Goal: Information Seeking & Learning: Learn about a topic

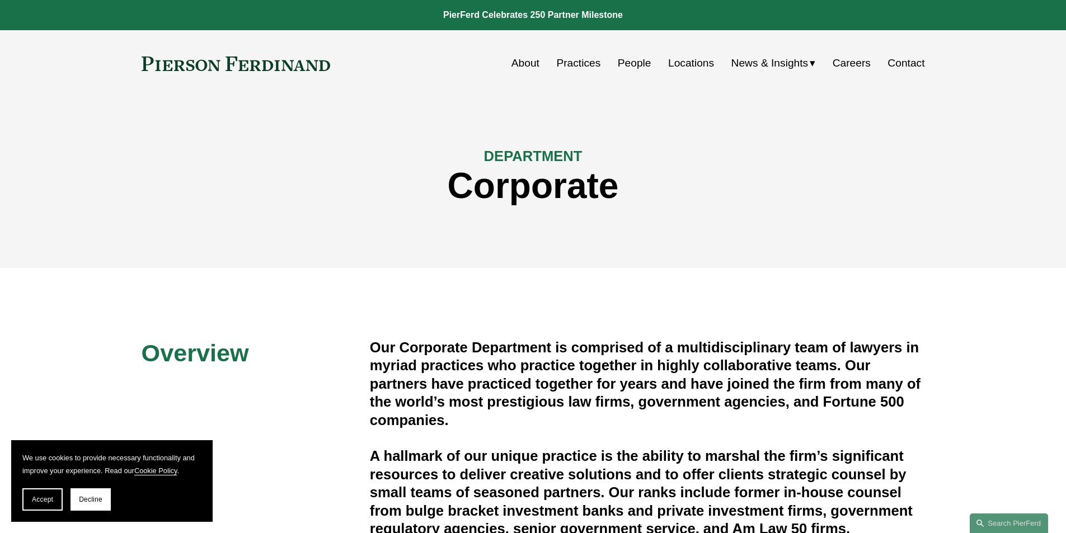
click at [594, 65] on link "Practices" at bounding box center [578, 63] width 44 height 21
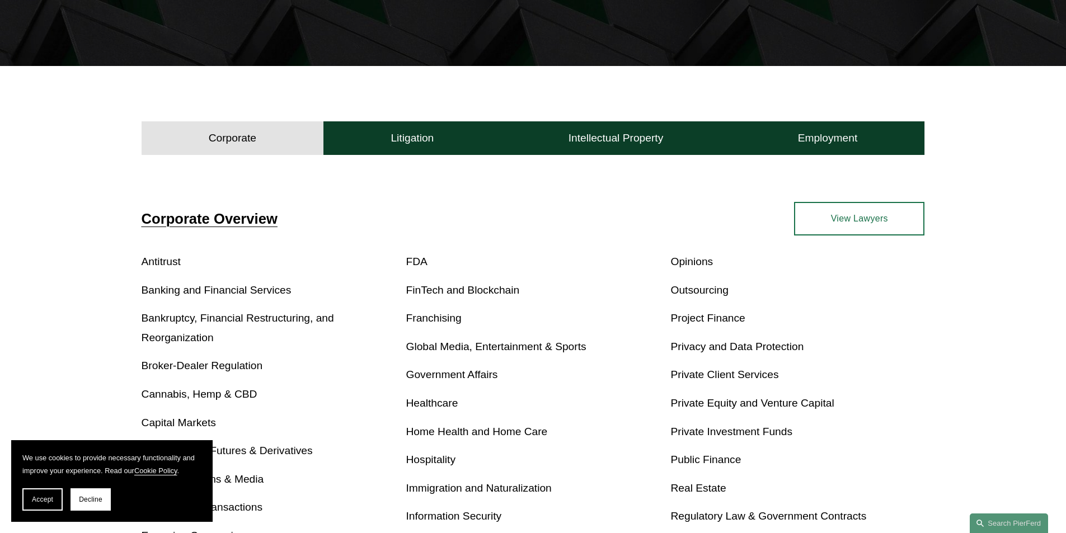
scroll to position [168, 0]
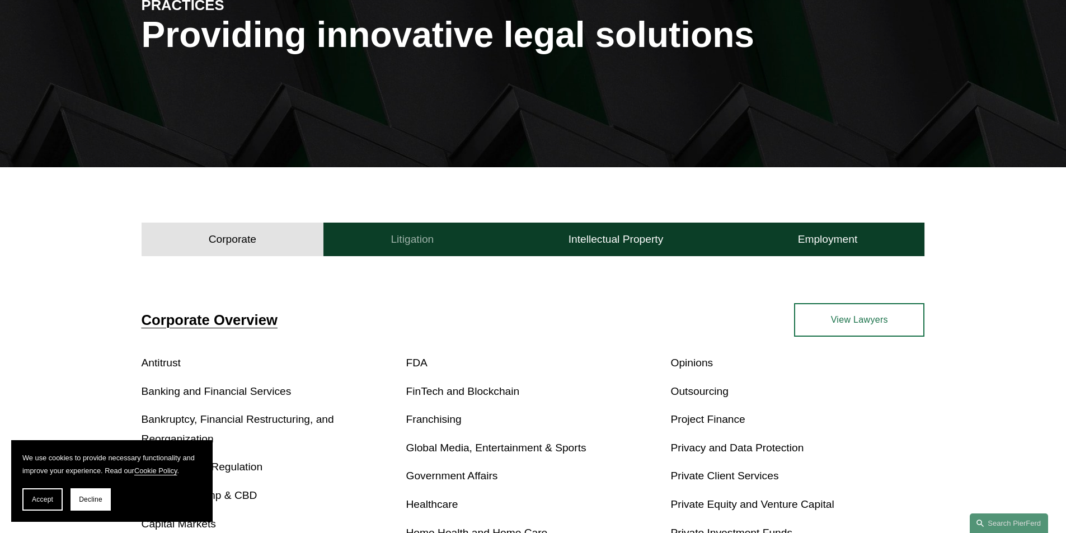
click at [387, 251] on button "Litigation" at bounding box center [411, 240] width 177 height 34
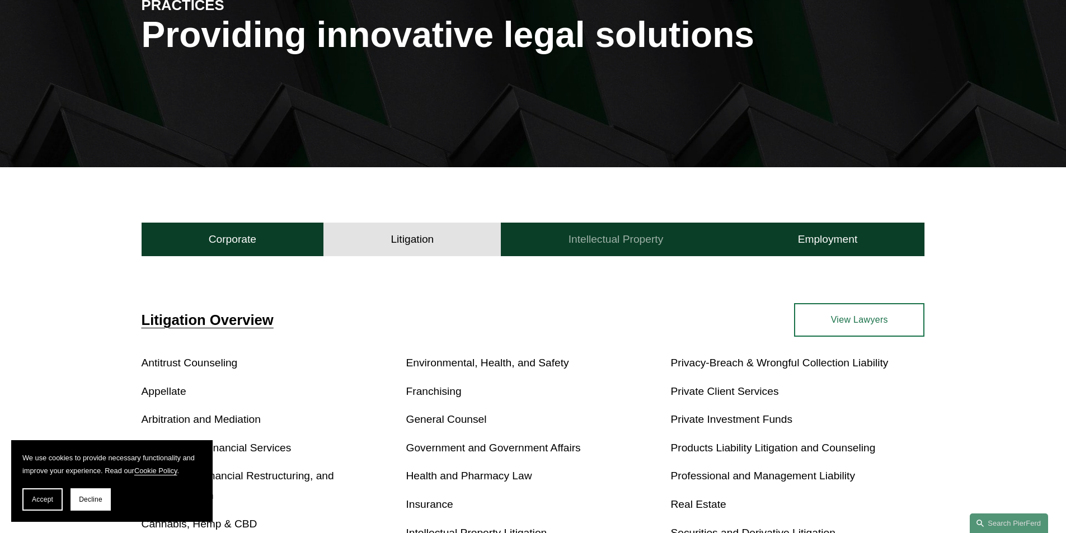
click at [581, 240] on h4 "Intellectual Property" at bounding box center [616, 239] width 95 height 13
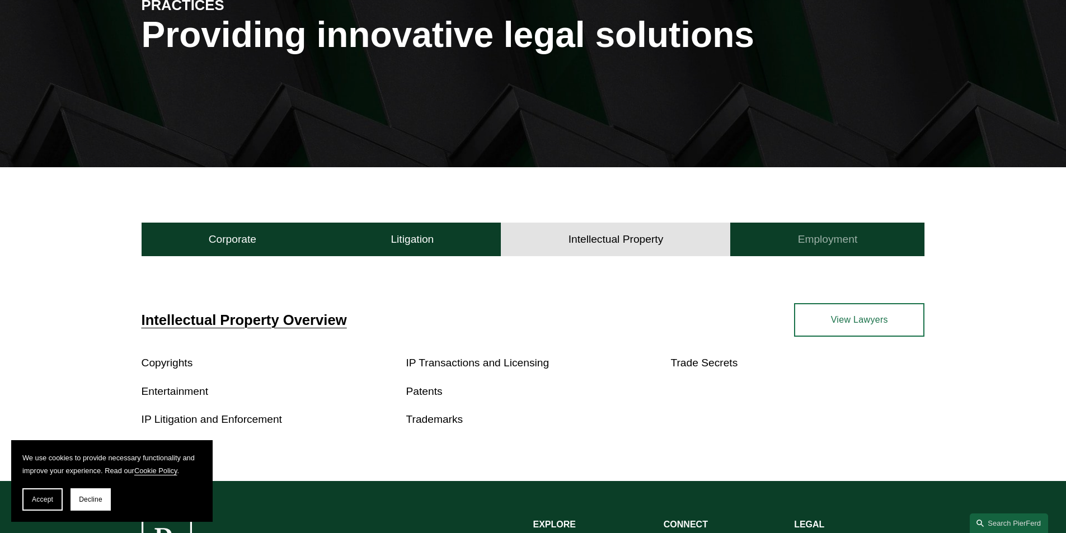
click at [765, 237] on button "Employment" at bounding box center [827, 240] width 194 height 34
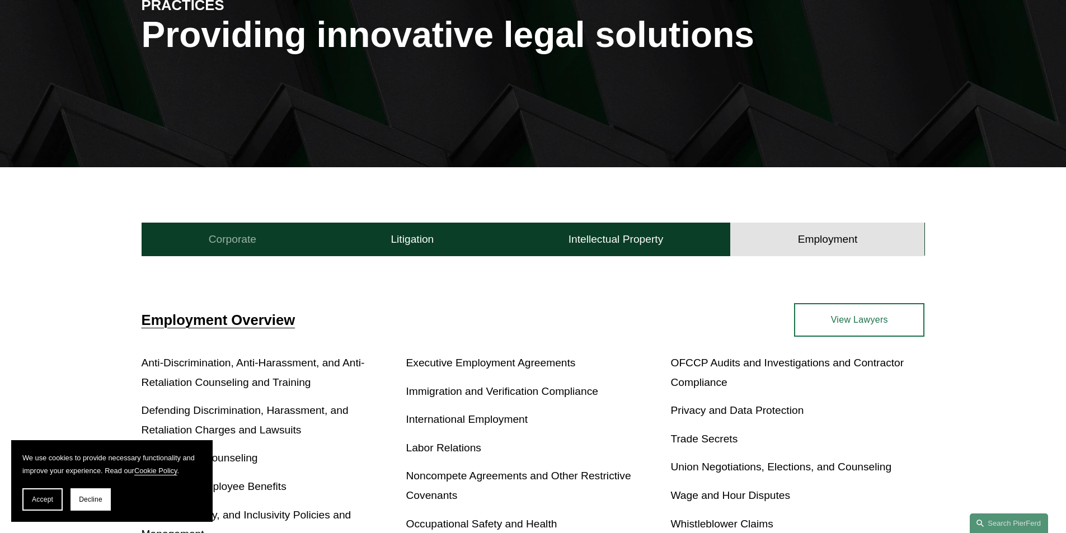
click at [207, 248] on button "Corporate" at bounding box center [233, 240] width 182 height 34
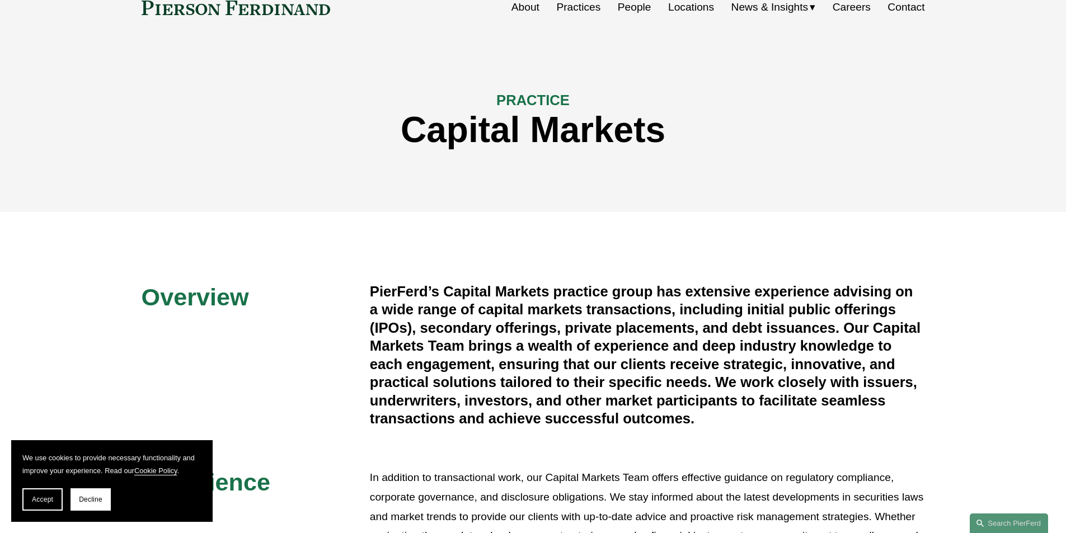
scroll to position [112, 0]
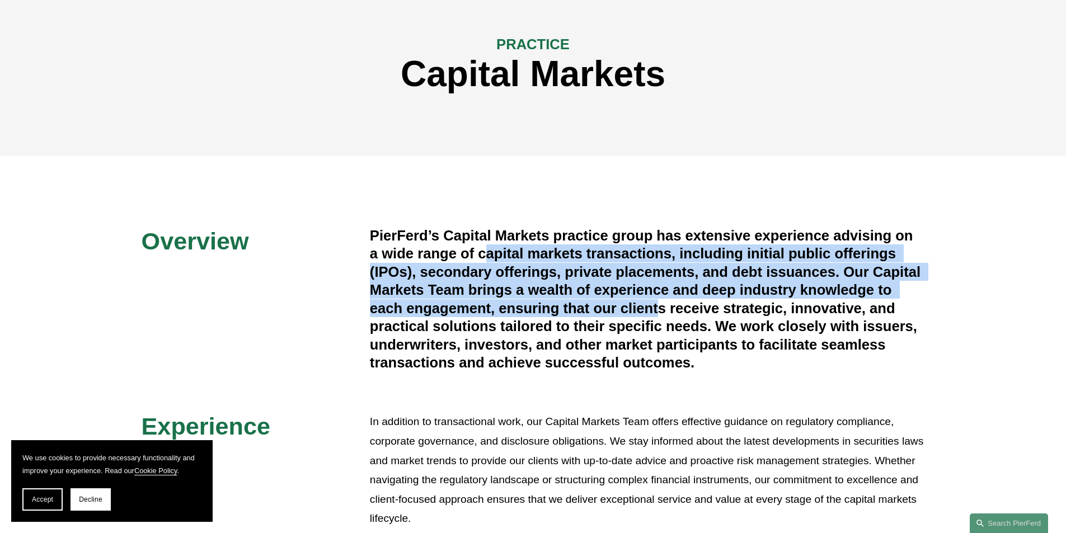
drag, startPoint x: 489, startPoint y: 251, endPoint x: 657, endPoint y: 303, distance: 176.5
click at [657, 303] on h4 "PierFerd’s Capital Markets practice group has extensive experience advising on …" at bounding box center [647, 300] width 555 height 146
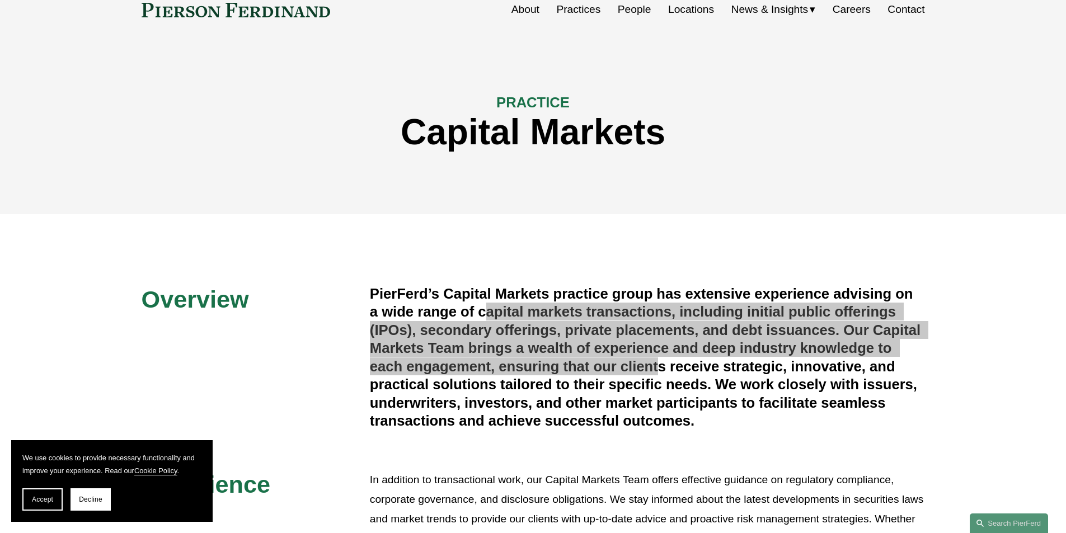
scroll to position [0, 0]
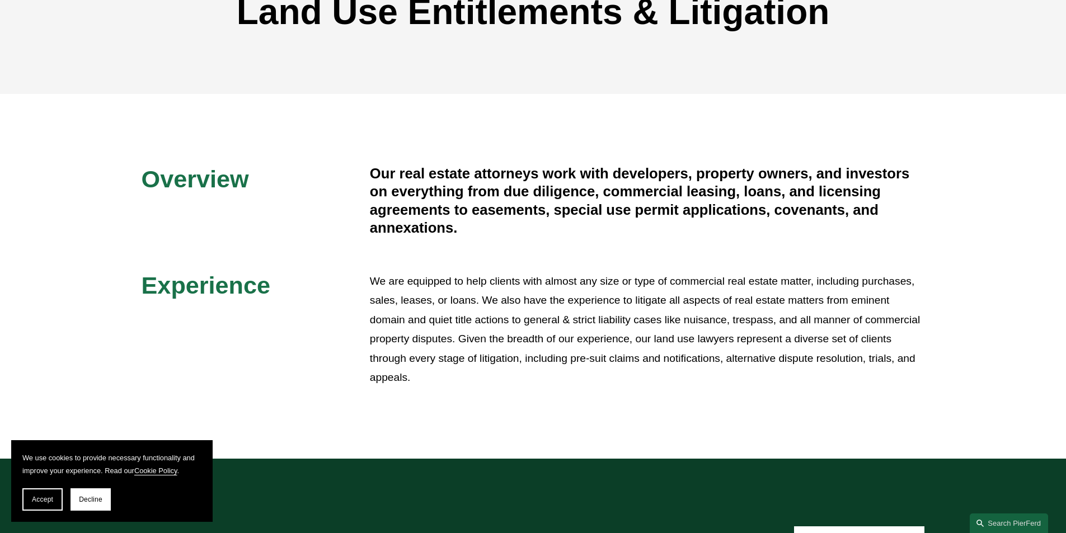
scroll to position [168, 0]
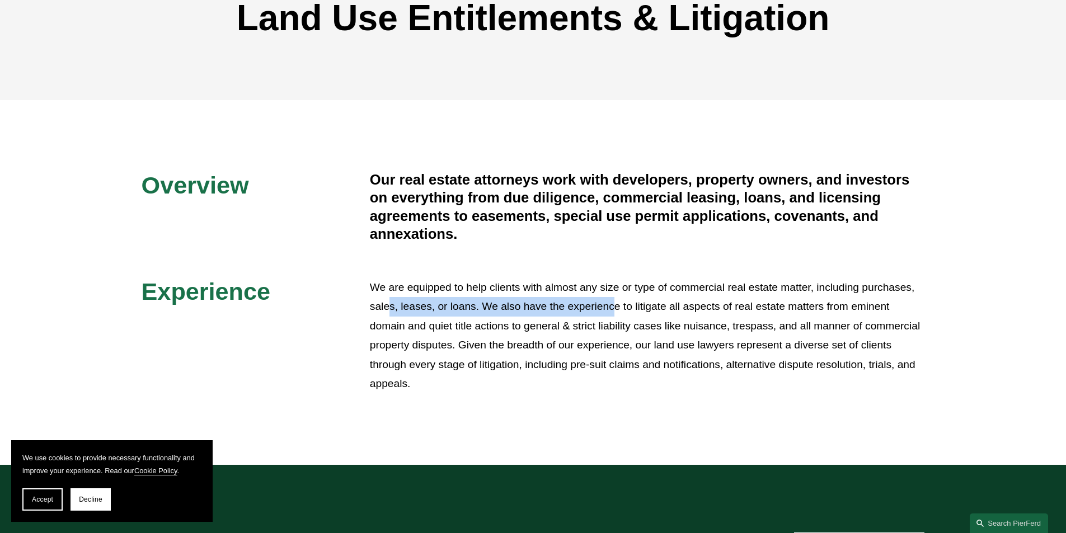
drag, startPoint x: 394, startPoint y: 301, endPoint x: 617, endPoint y: 299, distance: 222.8
click at [617, 299] on p "We are equipped to help clients with almost any size or type of commercial real…" at bounding box center [647, 336] width 555 height 116
click at [623, 303] on p "We are equipped to help clients with almost any size or type of commercial real…" at bounding box center [647, 336] width 555 height 116
